Goal: Check status

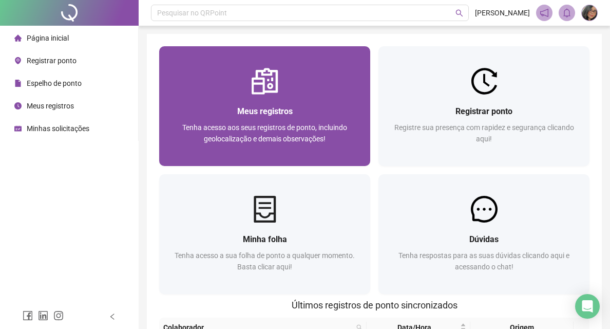
click at [228, 105] on div "Meus registros" at bounding box center [265, 111] width 186 height 13
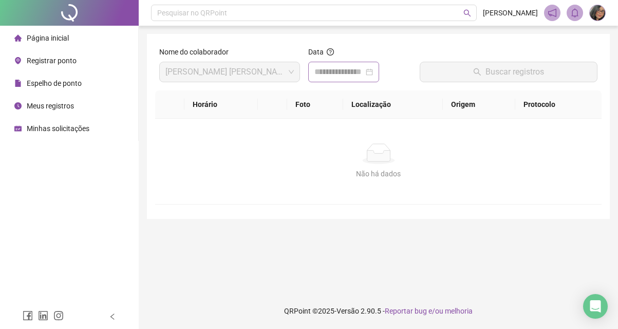
drag, startPoint x: 368, startPoint y: 87, endPoint x: 360, endPoint y: 68, distance: 20.7
click at [368, 86] on div "Data" at bounding box center [359, 68] width 111 height 44
click at [360, 68] on input at bounding box center [338, 72] width 49 height 12
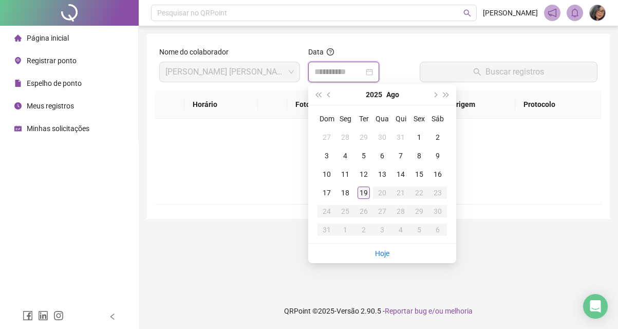
type input "**********"
click at [364, 193] on div "19" at bounding box center [363, 192] width 12 height 12
click at [364, 193] on div "Não há dados Não há dados" at bounding box center [378, 161] width 446 height 85
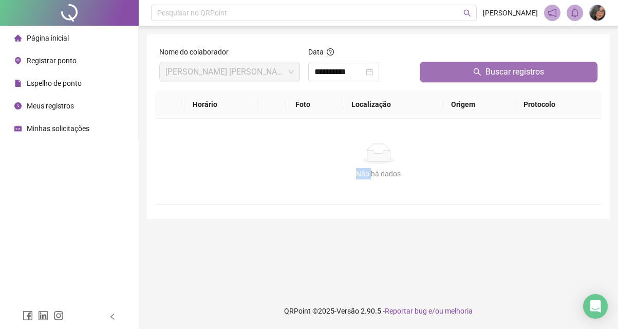
click at [518, 76] on span "Buscar registros" at bounding box center [514, 72] width 59 height 12
